Goal: Information Seeking & Learning: Find specific fact

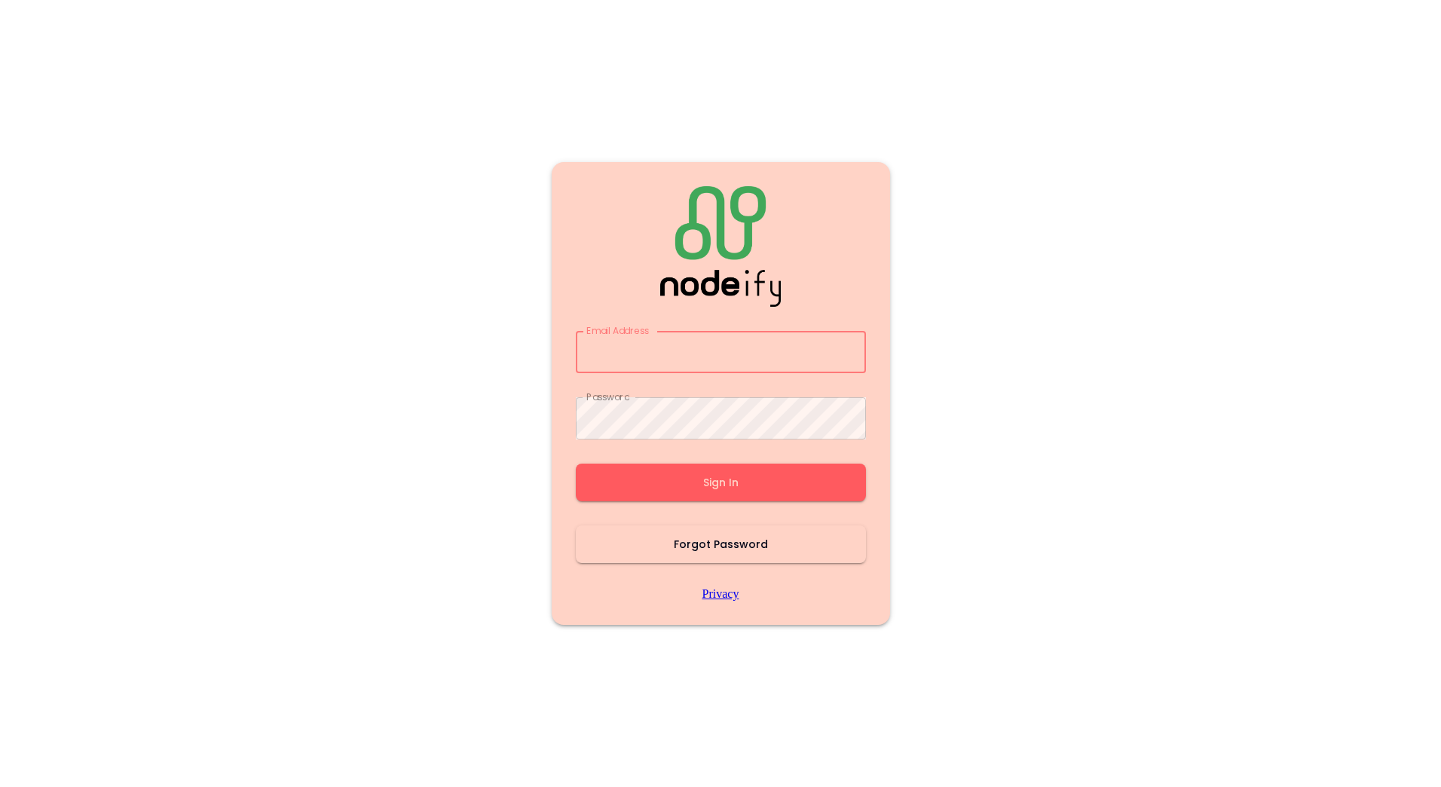
type input "**********"
click at [656, 482] on button "Sign In" at bounding box center [721, 482] width 290 height 38
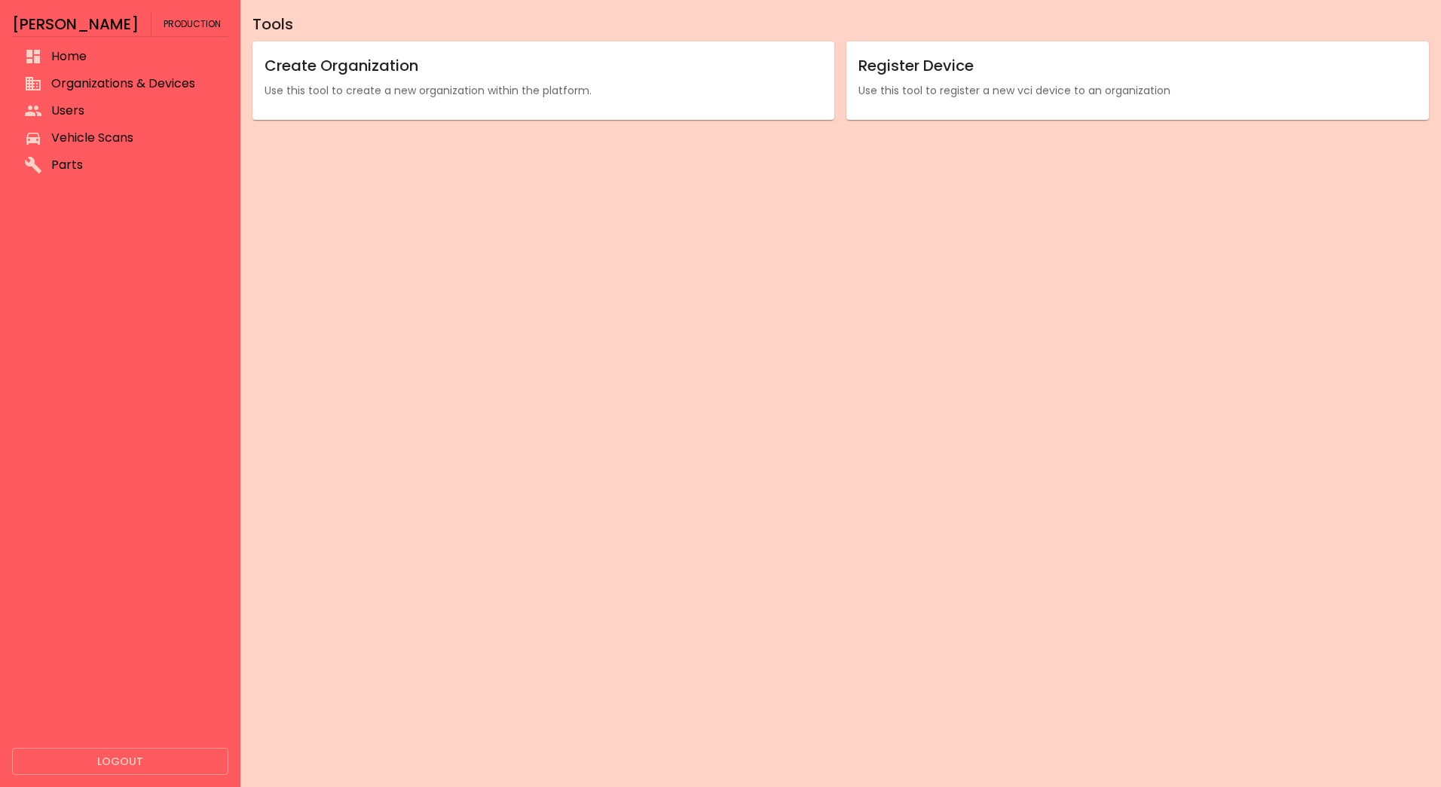
click at [139, 124] on li "Vehicle Scans" at bounding box center [120, 137] width 216 height 27
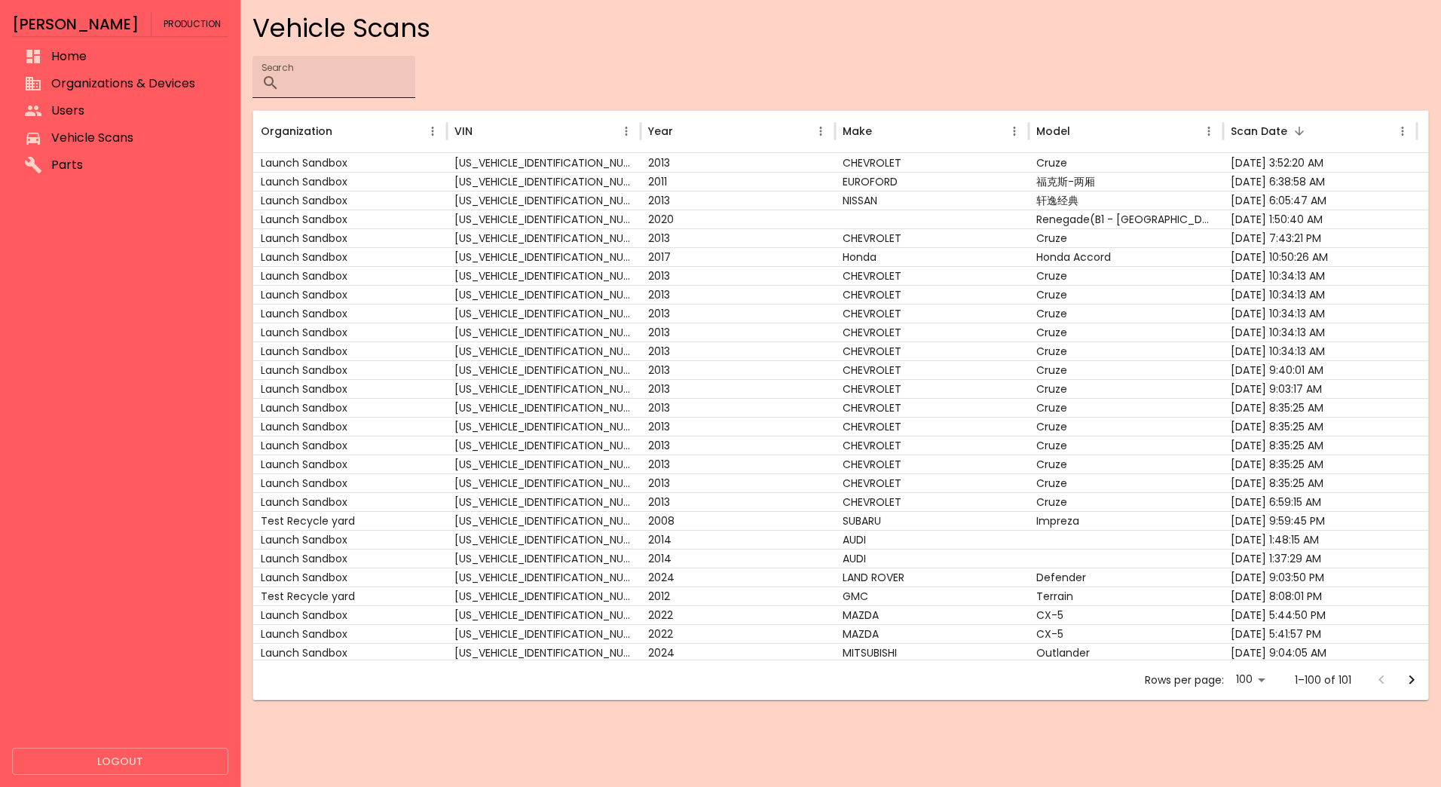
click at [388, 80] on input "Search" at bounding box center [351, 77] width 130 height 42
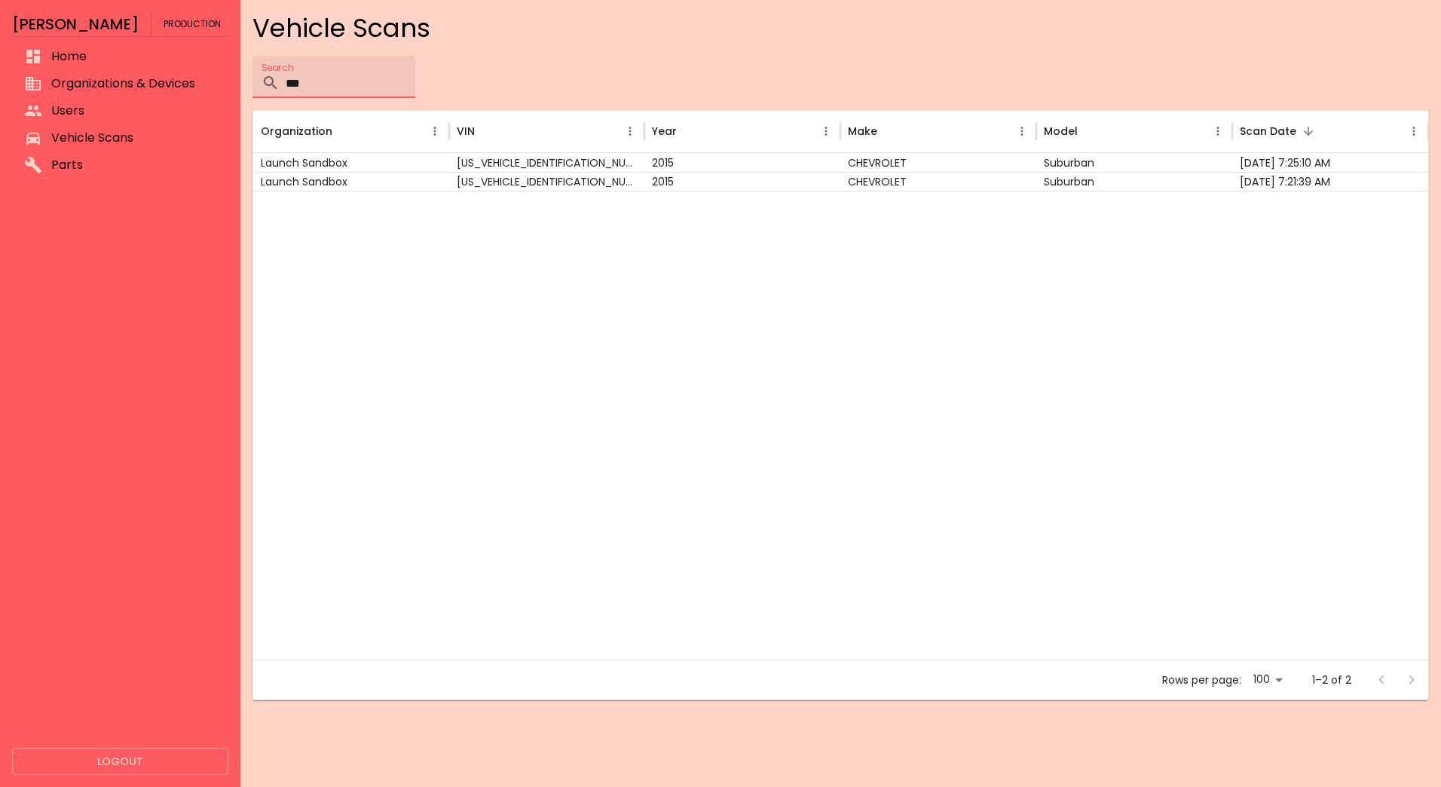
type input "***"
click at [397, 157] on div "Launch Sandbox" at bounding box center [351, 162] width 196 height 19
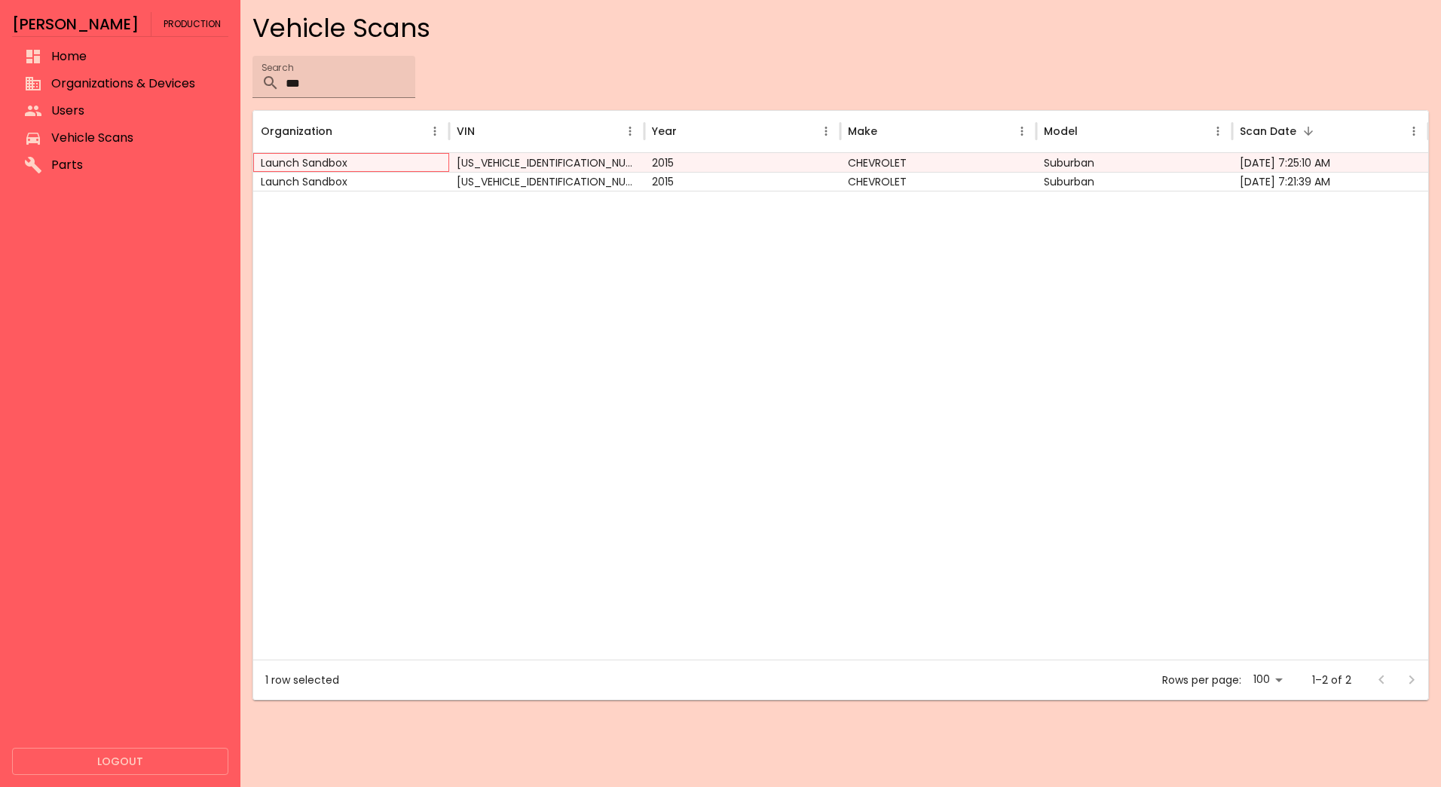
click at [397, 157] on div "Launch Sandbox" at bounding box center [351, 162] width 196 height 19
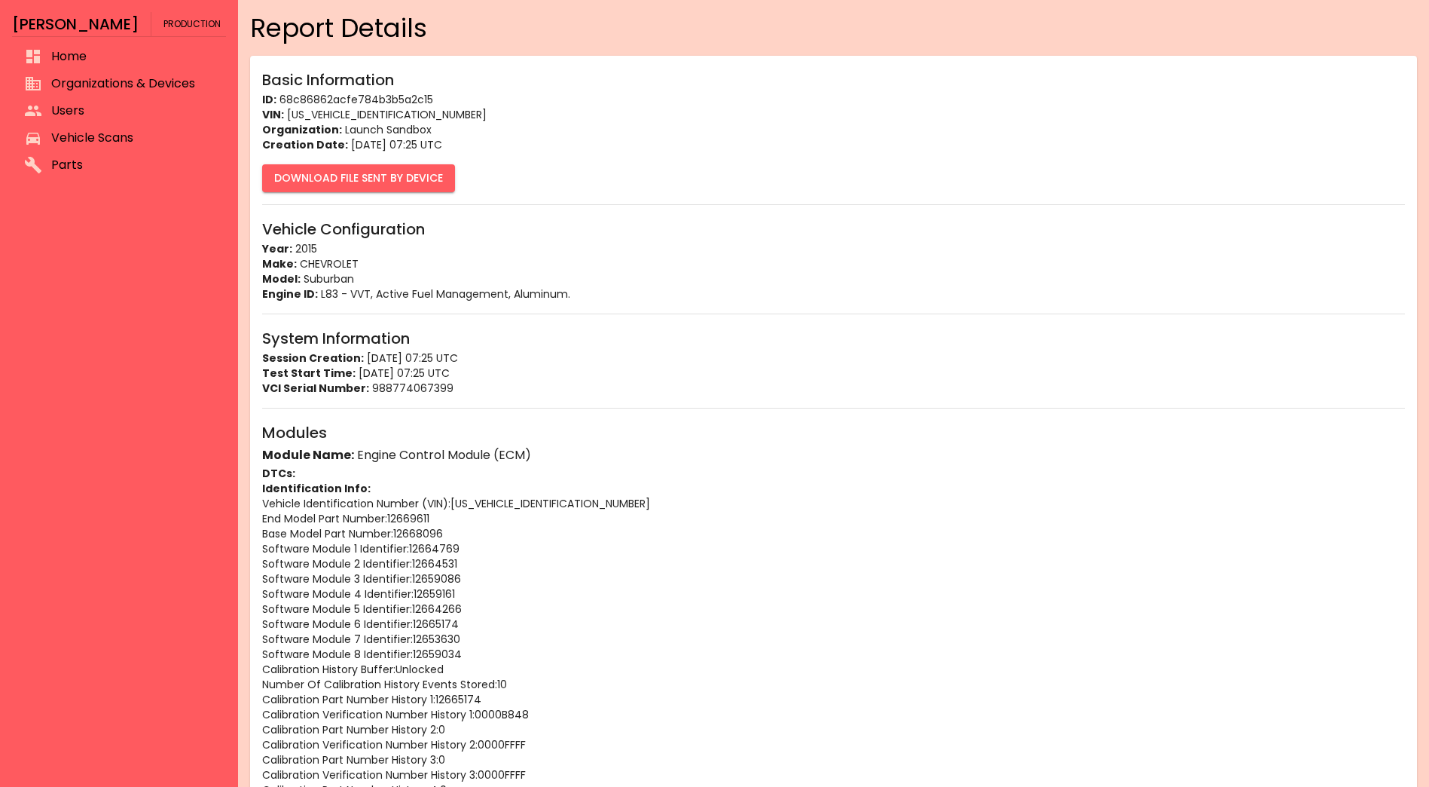
click at [744, 458] on h6 "Module Name: Engine Control Module (ECM)" at bounding box center [833, 455] width 1143 height 21
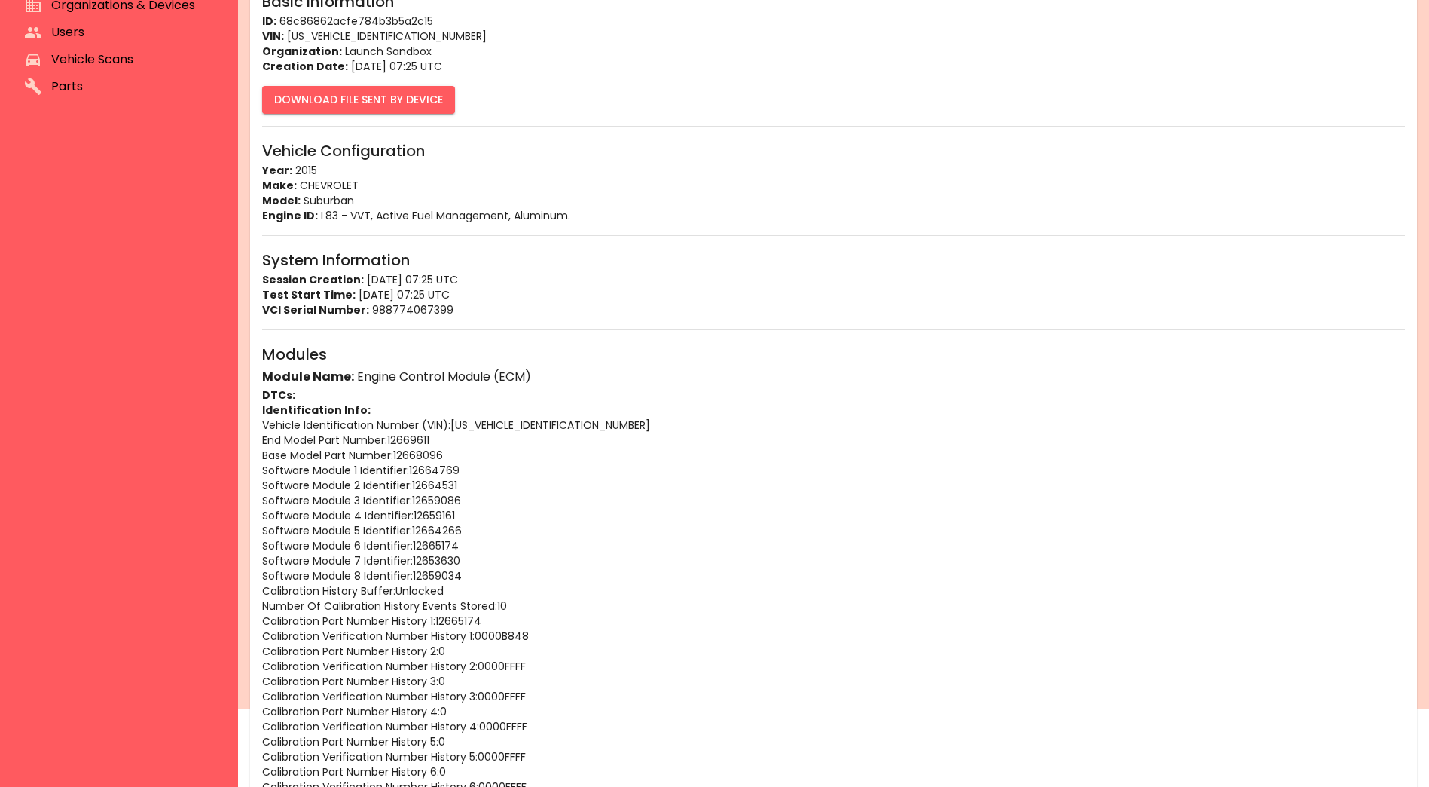
scroll to position [31, 0]
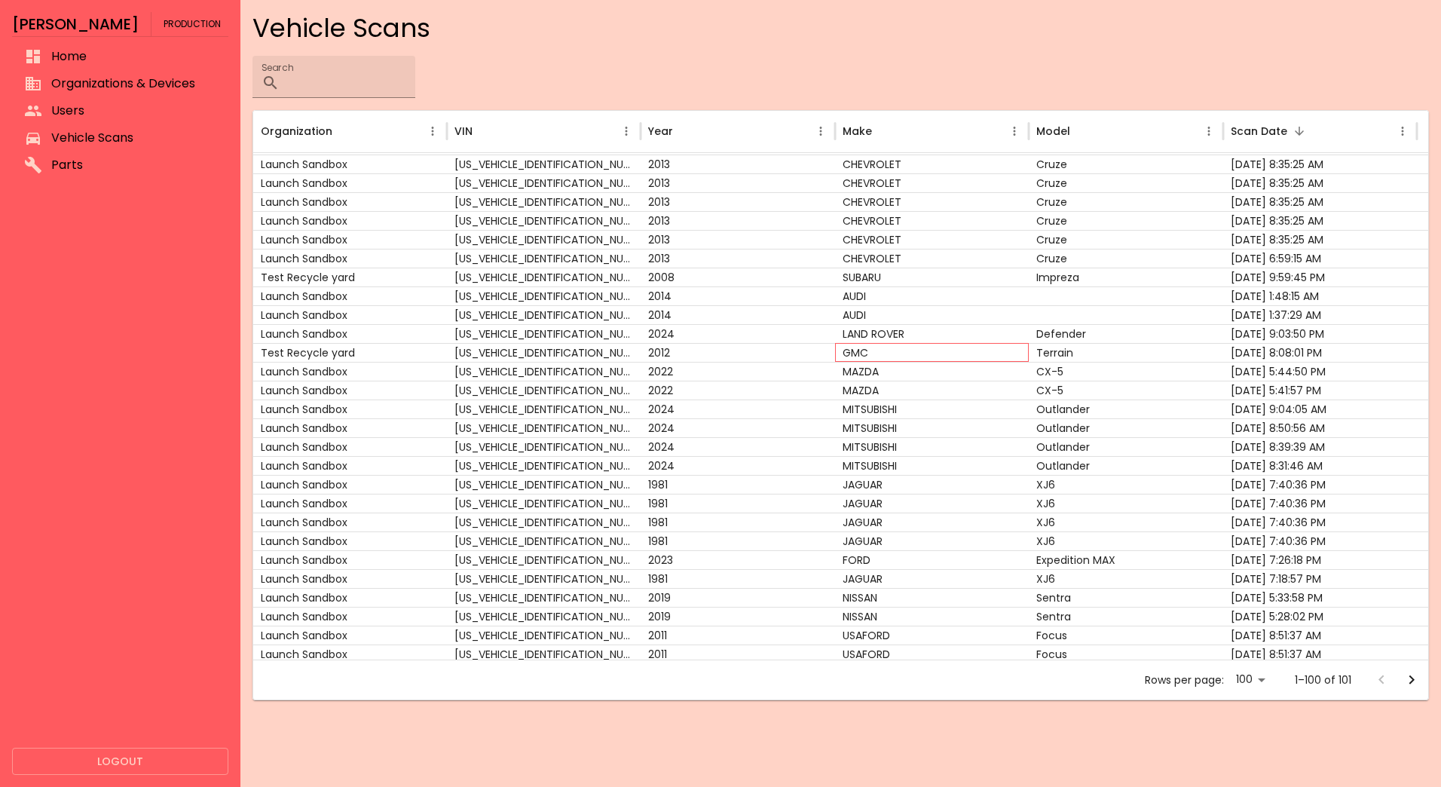
click at [862, 354] on div "GMC" at bounding box center [932, 352] width 194 height 19
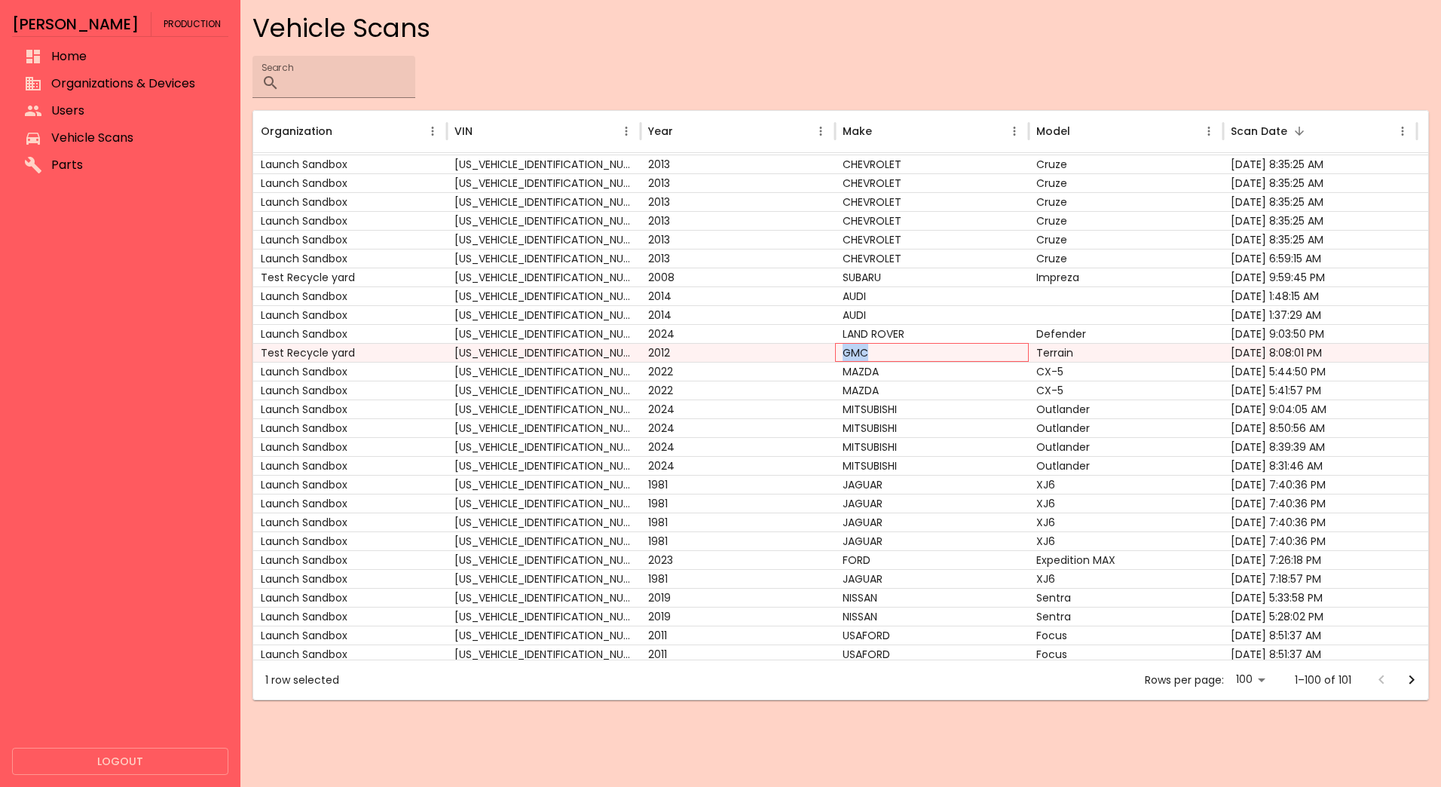
click at [862, 354] on div "GMC" at bounding box center [932, 352] width 194 height 19
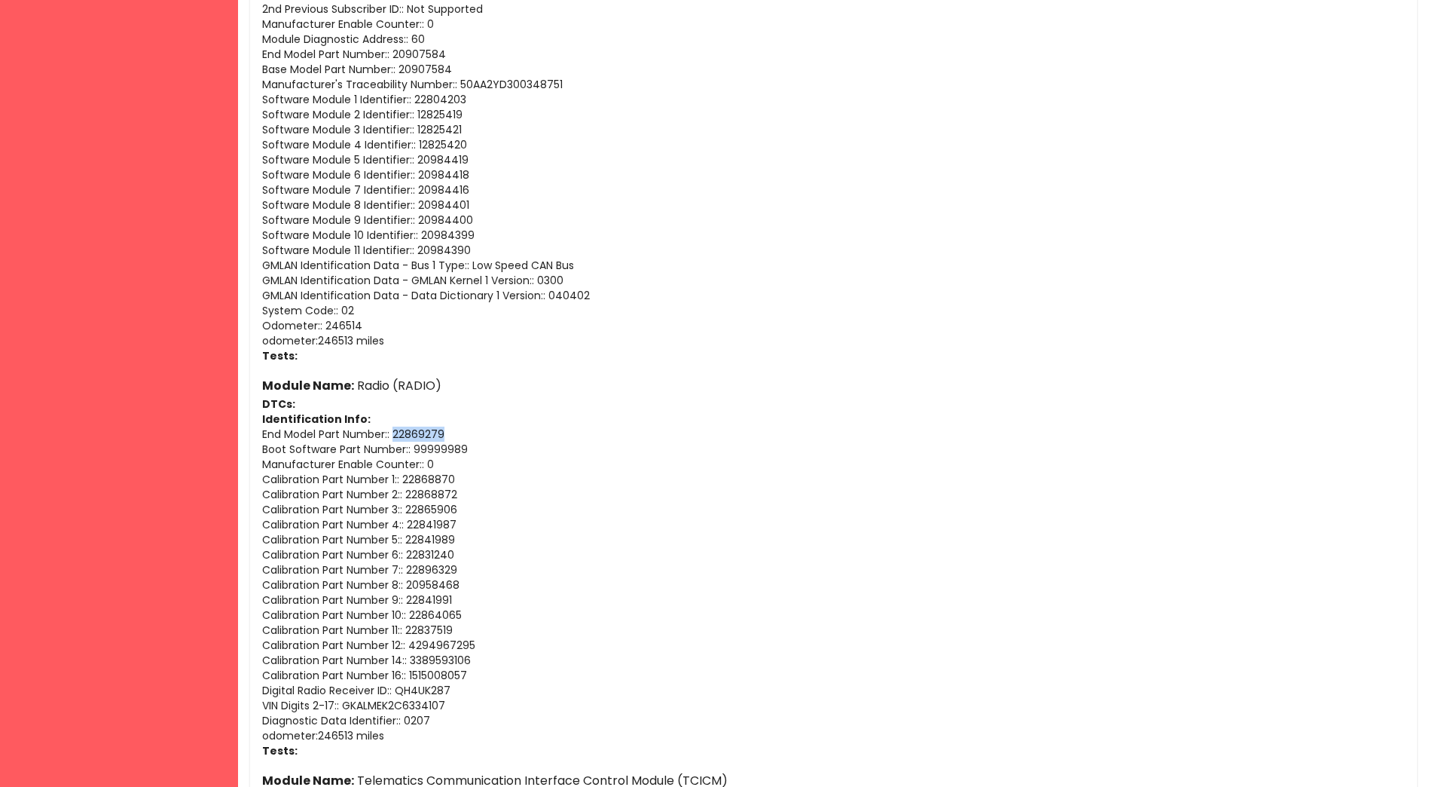
drag, startPoint x: 453, startPoint y: 434, endPoint x: 395, endPoint y: 438, distance: 58.1
click at [395, 438] on p "End Model Part Number : : 22869279" at bounding box center [833, 433] width 1143 height 15
copy p "22869279"
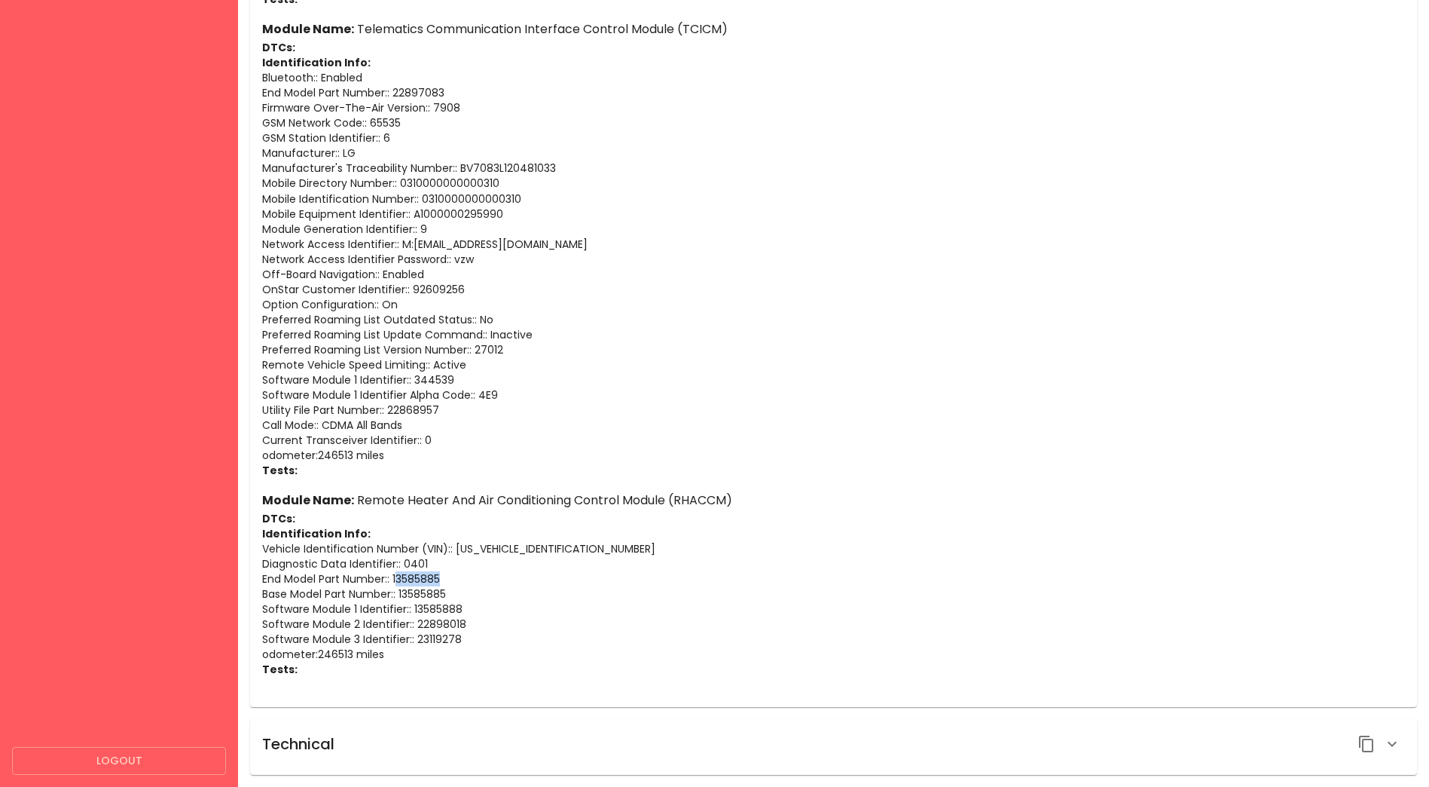
drag, startPoint x: 449, startPoint y: 579, endPoint x: 402, endPoint y: 582, distance: 47.6
click at [402, 582] on p "End Model Part Number : : 13585885" at bounding box center [833, 578] width 1143 height 15
click at [396, 578] on p "End Model Part Number : : 13585885" at bounding box center [833, 578] width 1143 height 15
drag, startPoint x: 258, startPoint y: 579, endPoint x: 454, endPoint y: 582, distance: 195.9
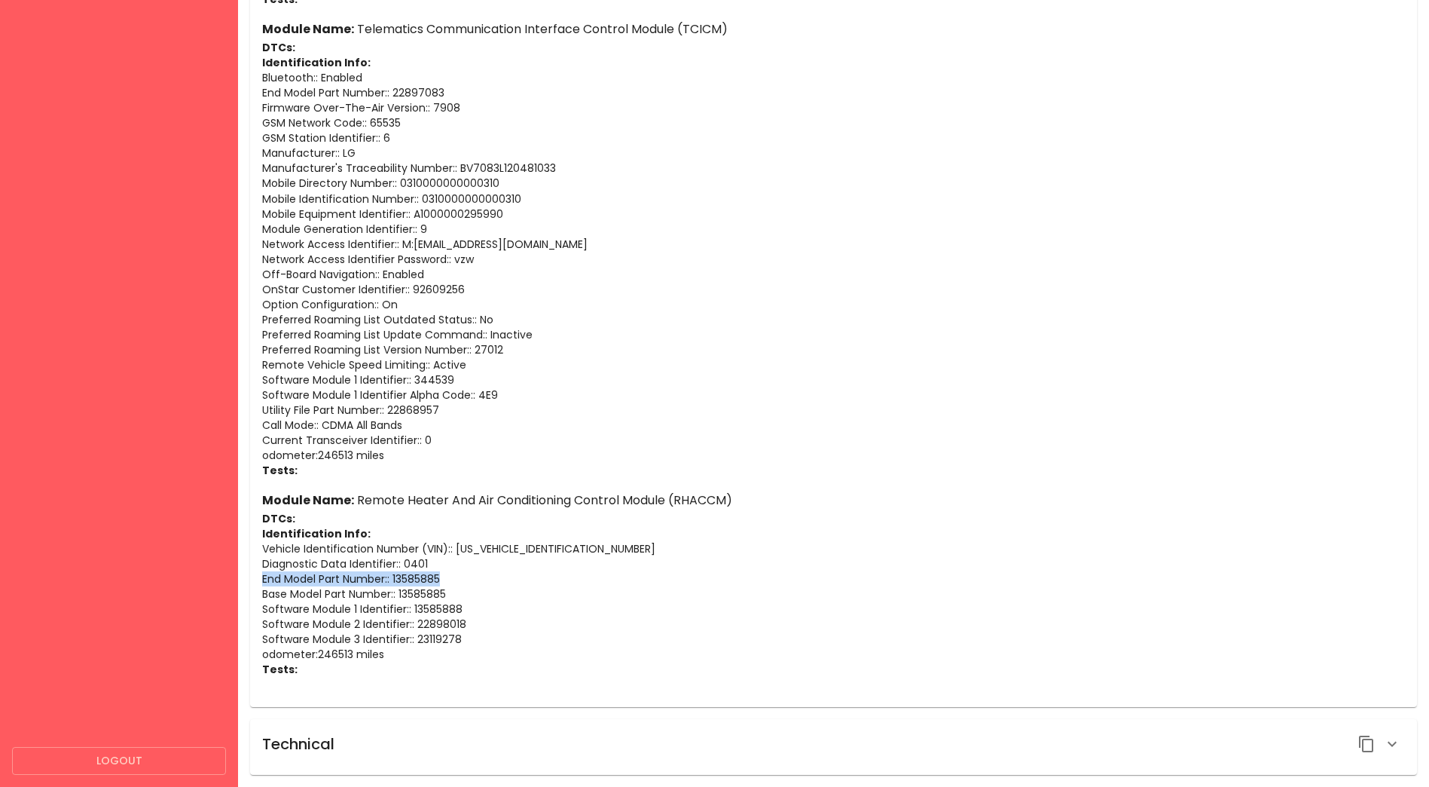
copy p "End Model Part Number : : 13585885"
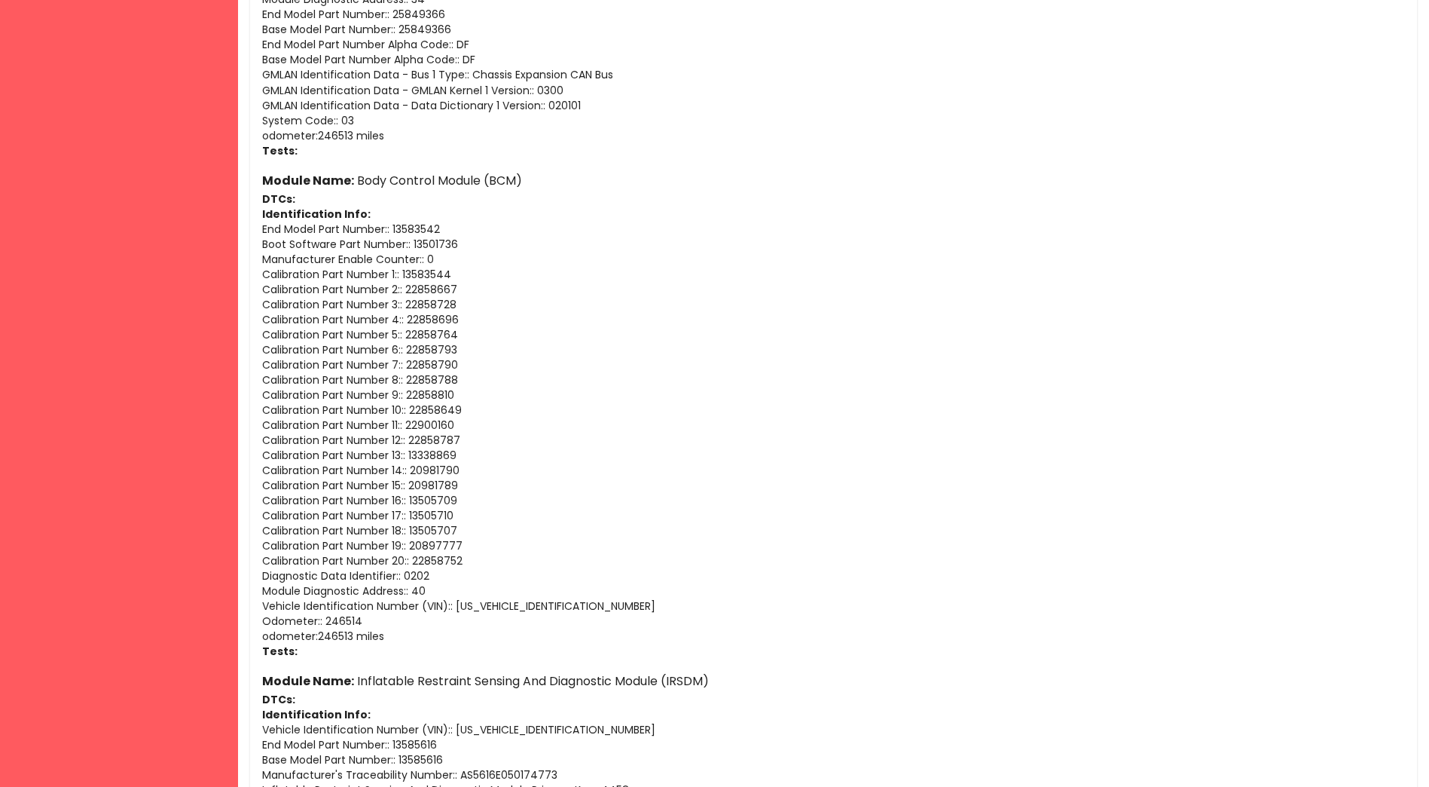
scroll to position [3078, 0]
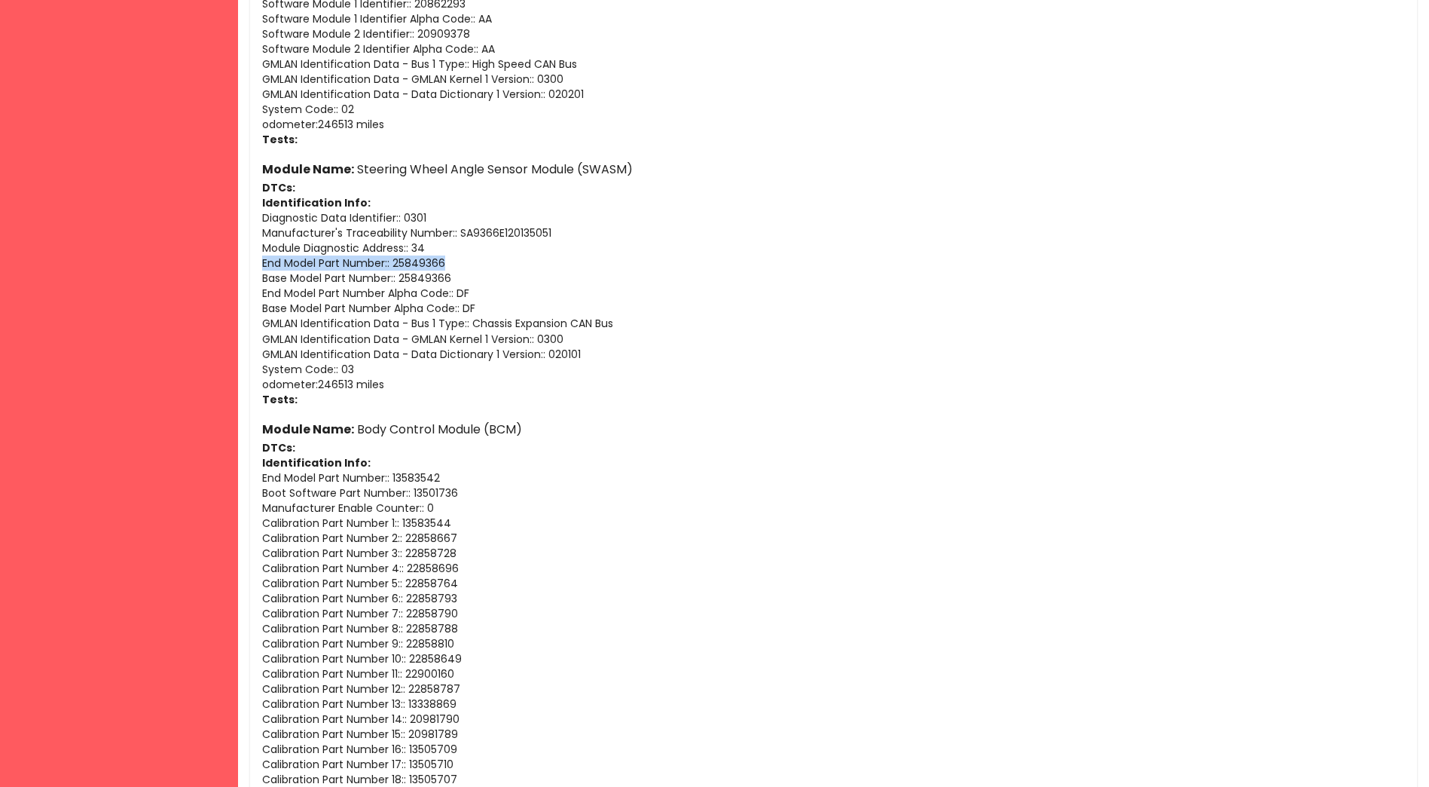
drag, startPoint x: 458, startPoint y: 258, endPoint x: 262, endPoint y: 259, distance: 195.9
click at [262, 259] on p "End Model Part Number : : 25849366" at bounding box center [833, 262] width 1143 height 15
copy p "End Model Part Number : : 25849366"
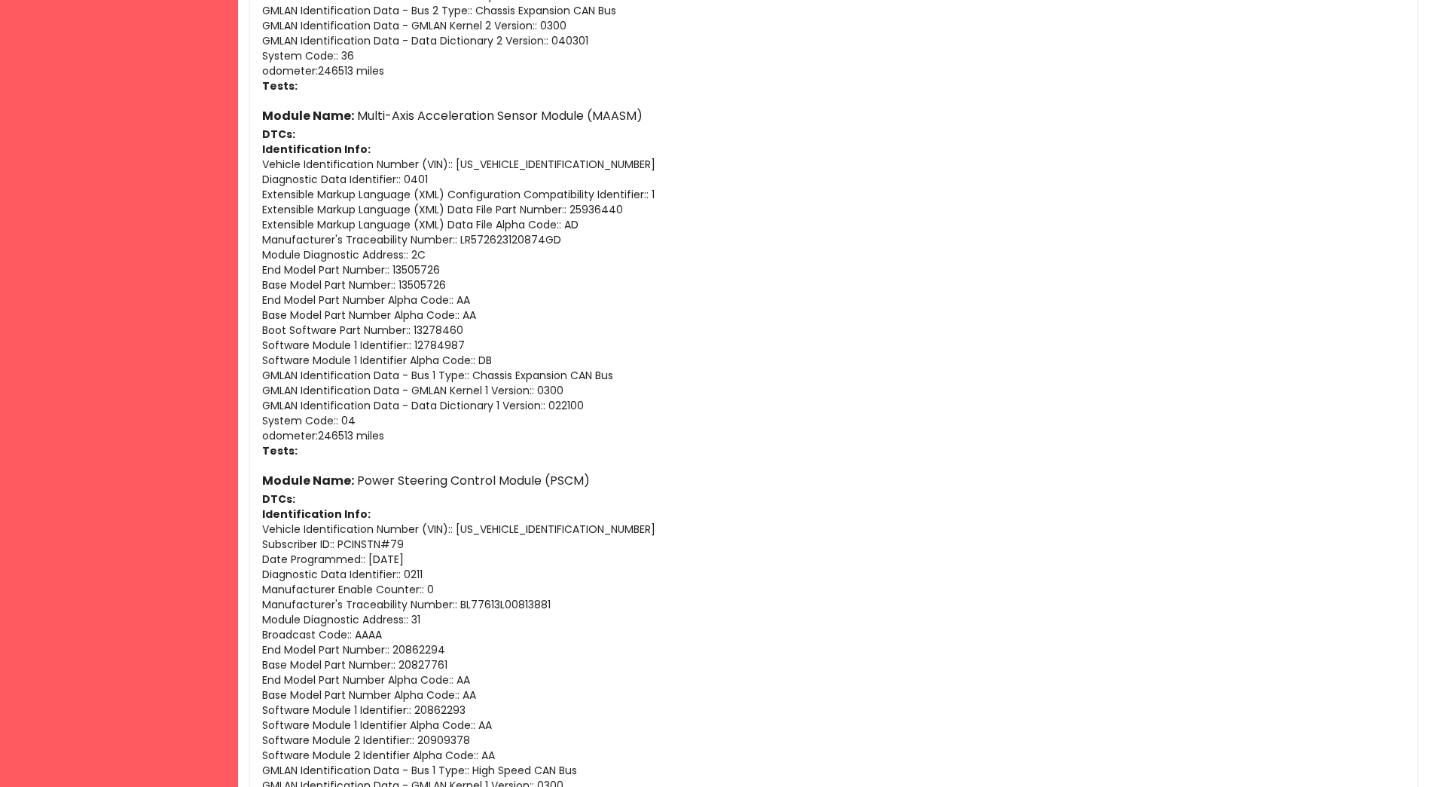
scroll to position [2276, 0]
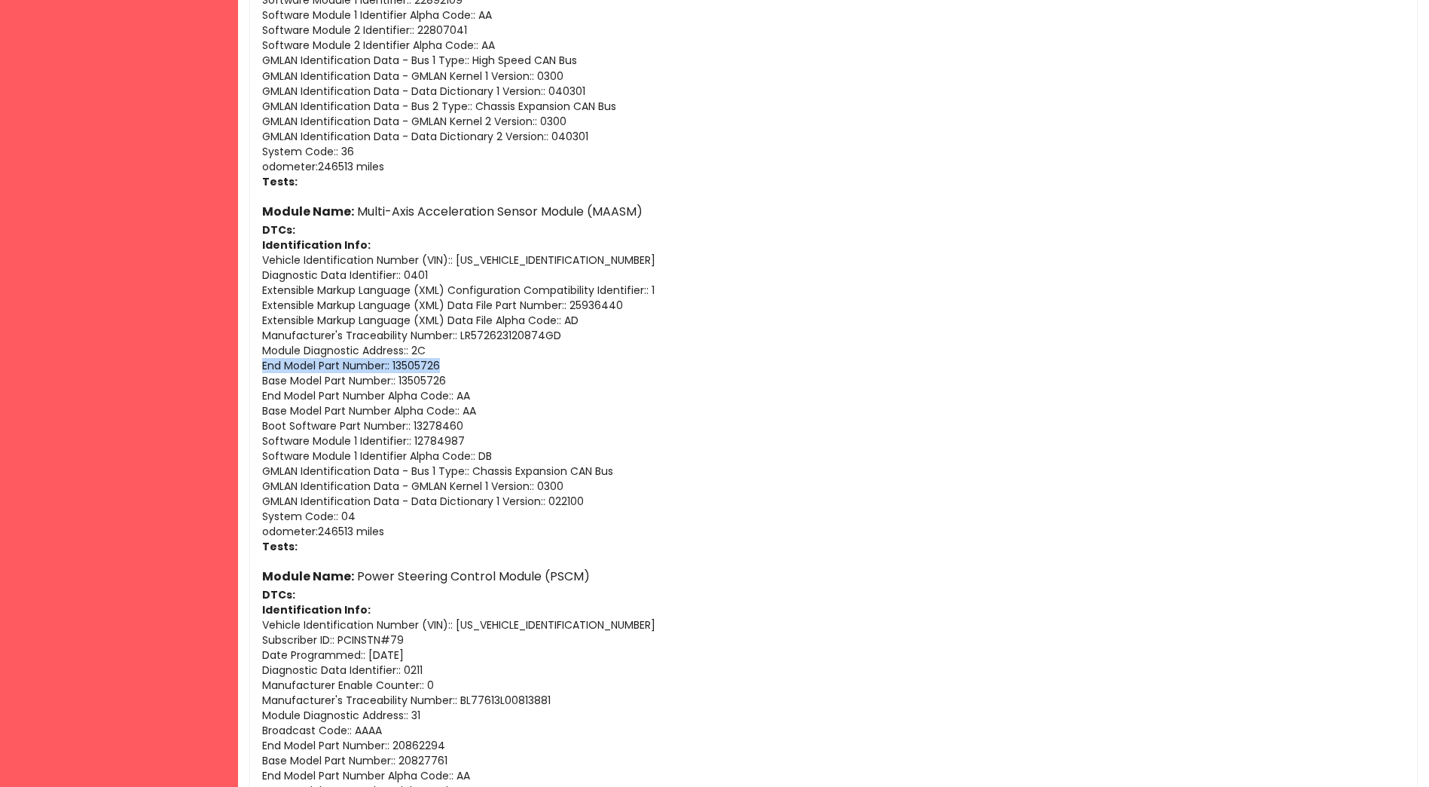
drag, startPoint x: 450, startPoint y: 367, endPoint x: 249, endPoint y: 365, distance: 200.5
click at [249, 365] on div "Report Details Basic Information ID: 68cb15c61e2def9697b98be0 VIN: [US_VEHICLE_…" at bounding box center [833, 791] width 1191 height 6134
copy p "End Model Part Number : : 13505726"
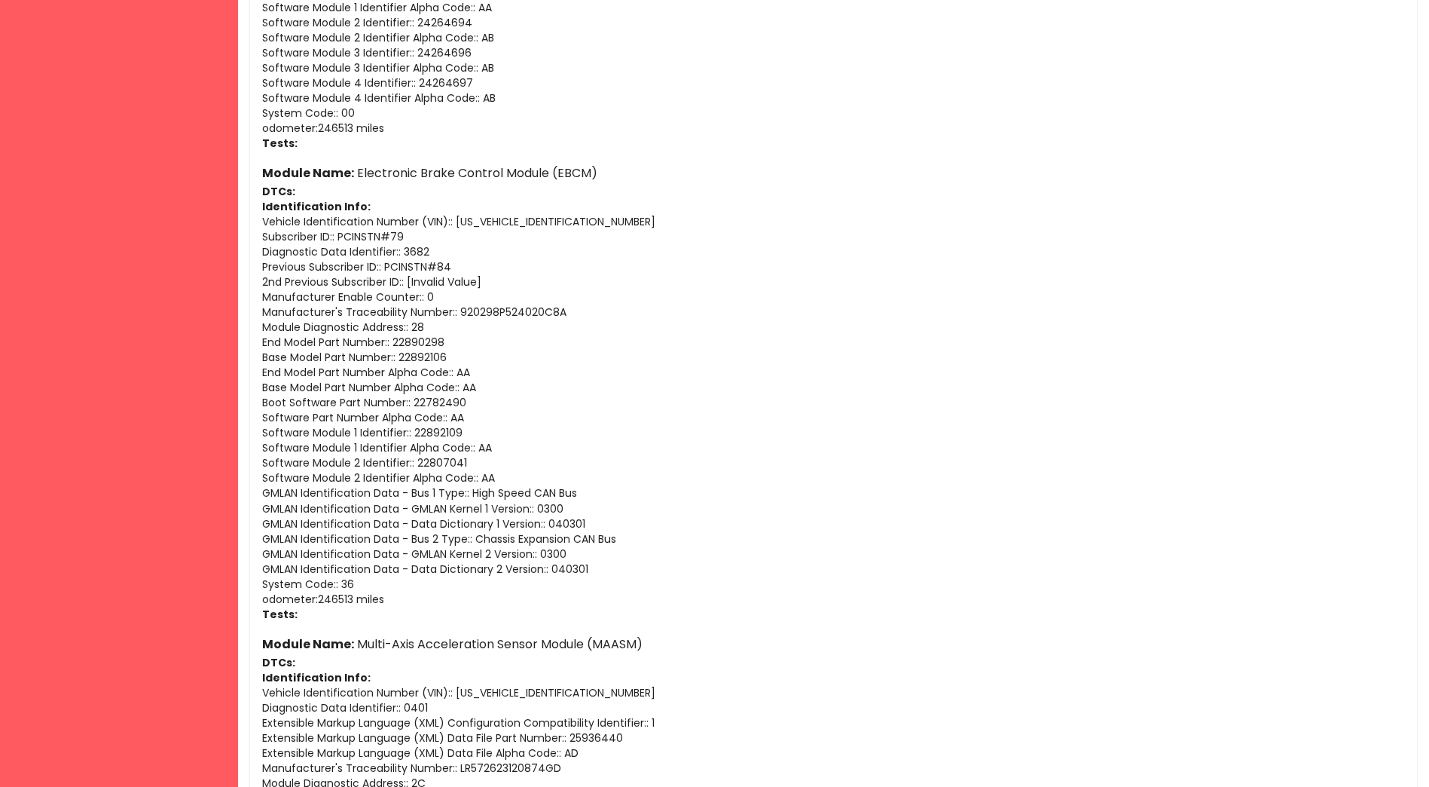
scroll to position [1790, 0]
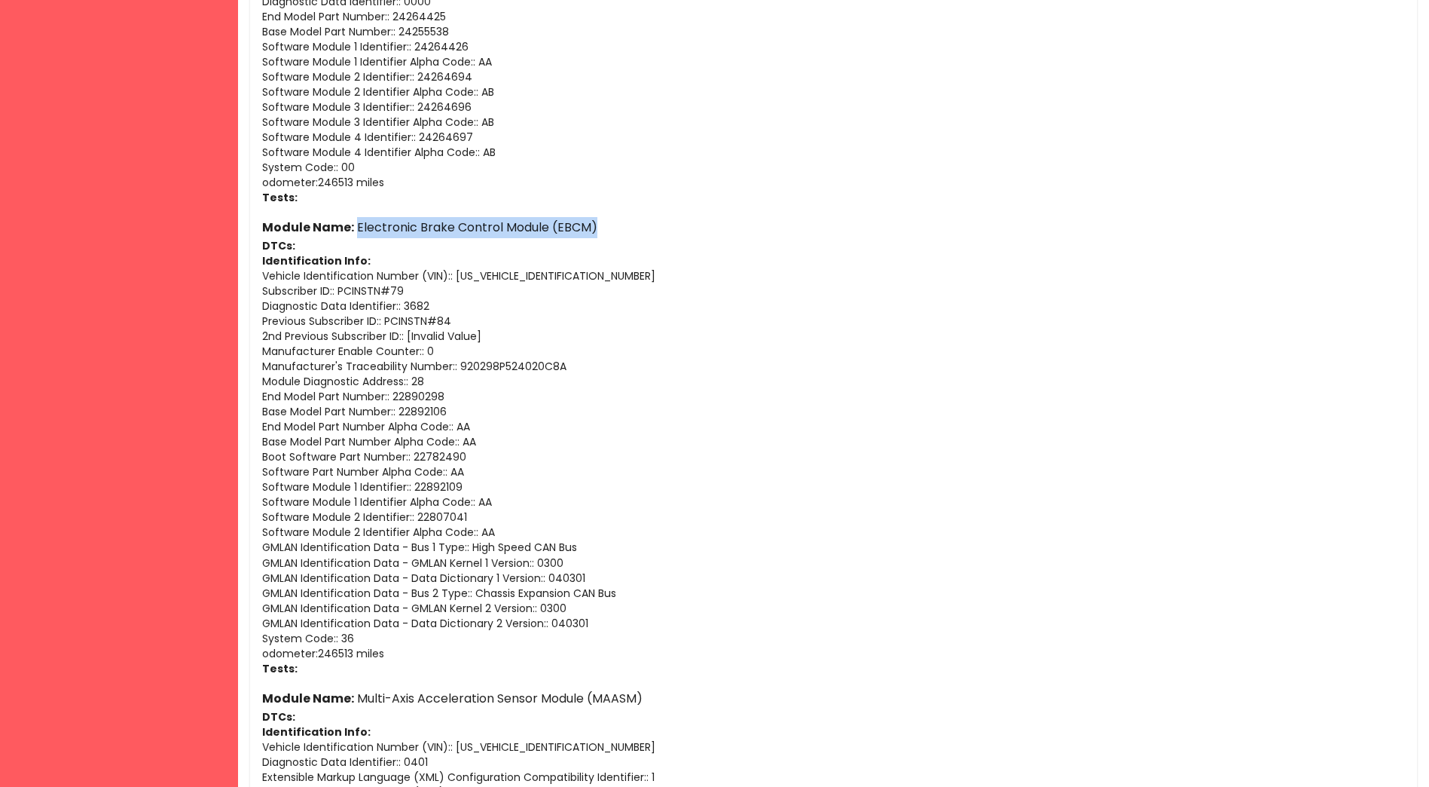
drag, startPoint x: 599, startPoint y: 225, endPoint x: 357, endPoint y: 228, distance: 241.9
click at [357, 228] on h6 "Module Name: Electronic Brake Control Module (EBCM)" at bounding box center [833, 227] width 1143 height 21
click at [391, 286] on p "Subscriber ID : : PCINSTN#79" at bounding box center [833, 290] width 1143 height 15
drag, startPoint x: 459, startPoint y: 399, endPoint x: 256, endPoint y: 397, distance: 202.7
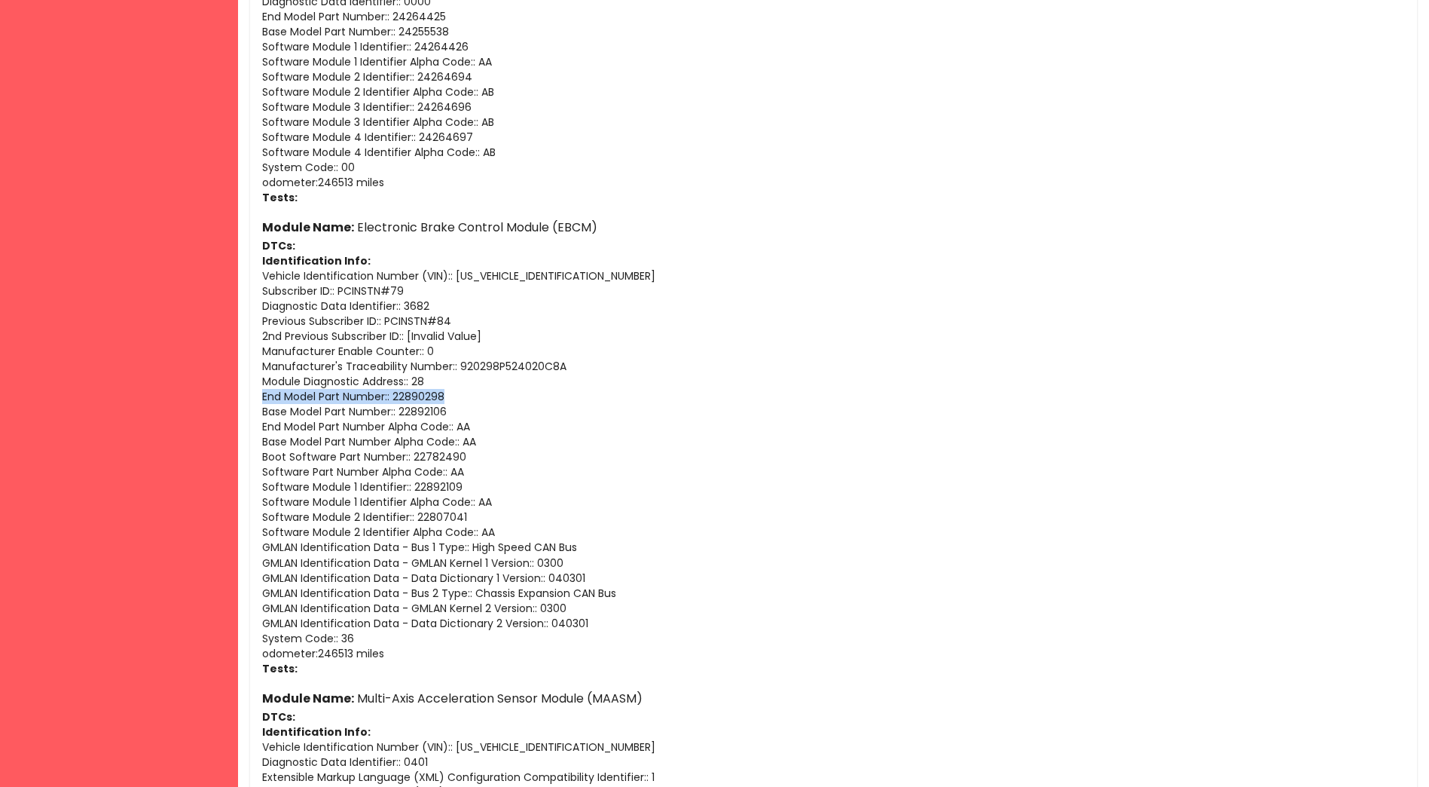
copy p "End Model Part Number : : 22890298"
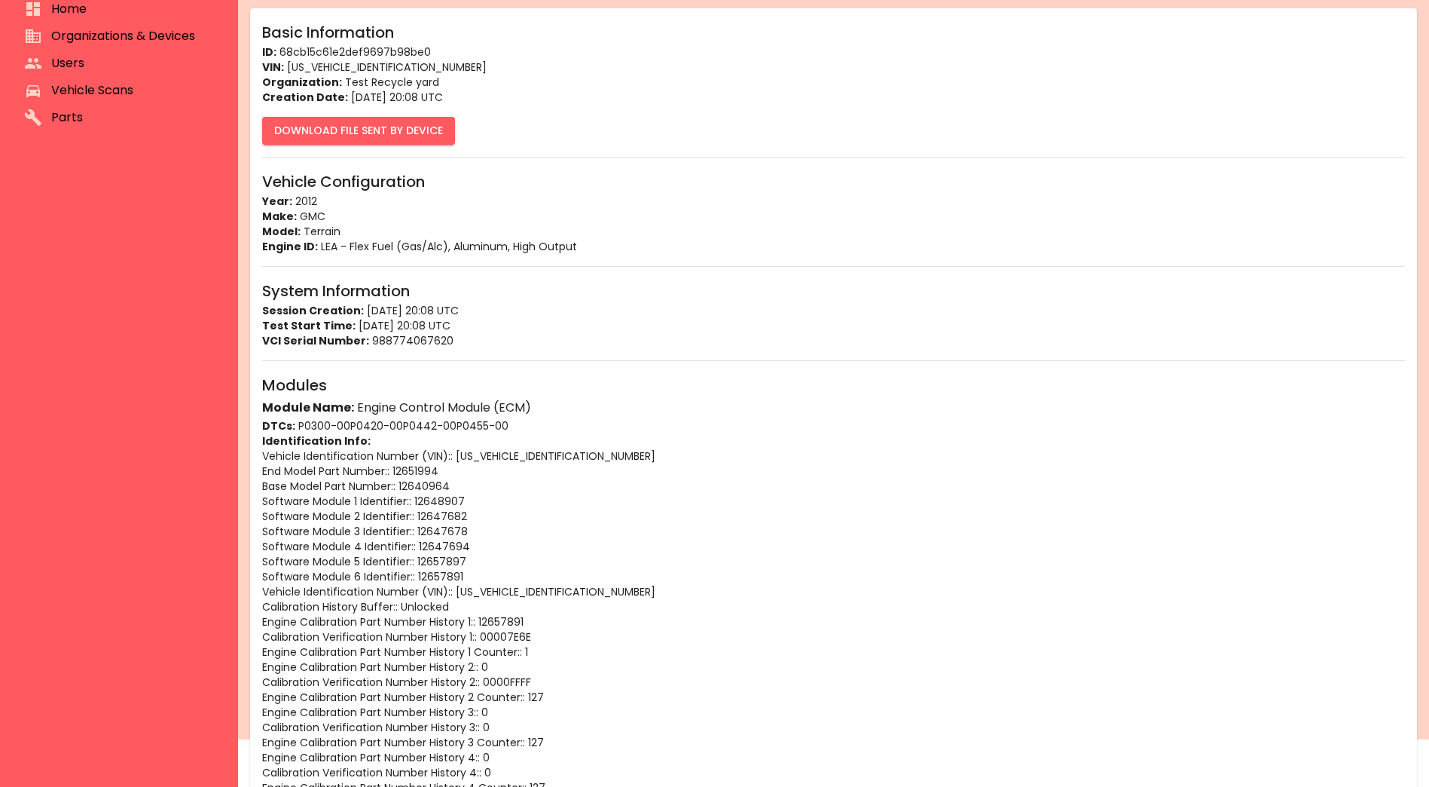
scroll to position [47, 0]
drag, startPoint x: 472, startPoint y: 471, endPoint x: 393, endPoint y: 472, distance: 78.4
click at [393, 472] on p "End Model Part Number : : 12651994" at bounding box center [833, 470] width 1143 height 15
copy p "12651994"
drag, startPoint x: 261, startPoint y: 467, endPoint x: 445, endPoint y: 471, distance: 183.9
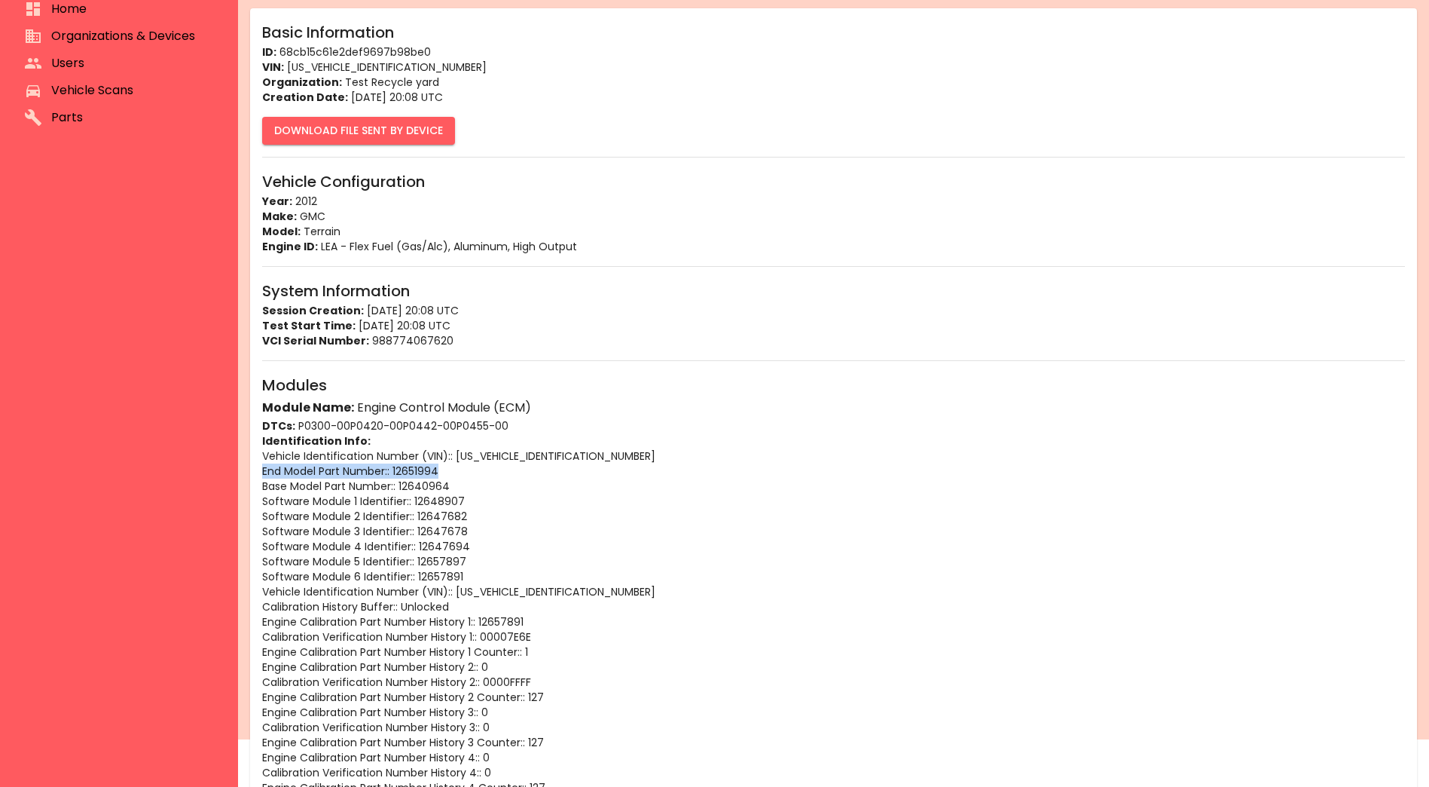
copy p "End Model Part Number : : 12651994"
